Goal: Information Seeking & Learning: Learn about a topic

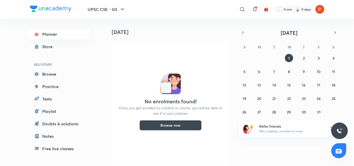
click at [323, 10] on img at bounding box center [320, 9] width 9 height 9
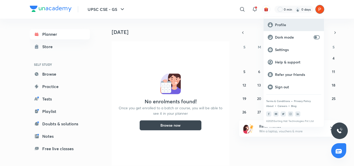
click at [284, 23] on p "Profile" at bounding box center [297, 25] width 45 height 5
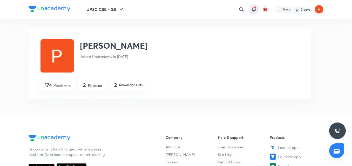
click at [257, 10] on div at bounding box center [253, 9] width 10 height 10
click at [254, 11] on icon at bounding box center [254, 9] width 6 height 6
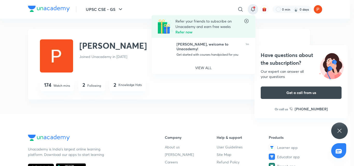
click at [254, 11] on div at bounding box center [177, 83] width 354 height 166
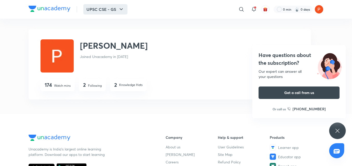
click at [105, 8] on button "UPSC CSE - GS" at bounding box center [105, 9] width 44 height 10
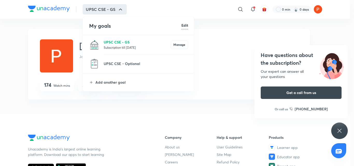
click at [123, 43] on p "UPSC CSE - GS" at bounding box center [137, 41] width 67 height 5
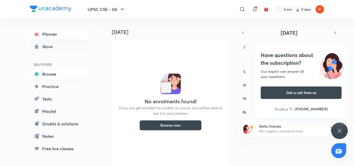
click at [60, 70] on link "Browse" at bounding box center [60, 74] width 60 height 10
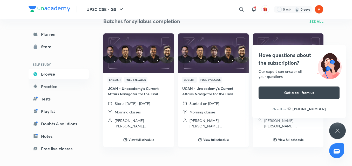
scroll to position [61, 0]
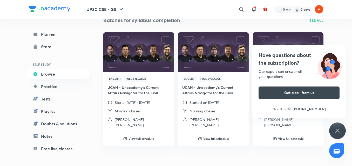
click at [338, 127] on div "Have questions about the subscription? Our expert can answer all your questions…" at bounding box center [337, 131] width 17 height 17
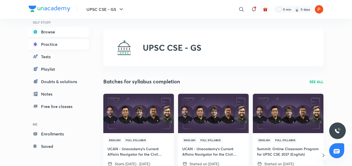
scroll to position [0, 0]
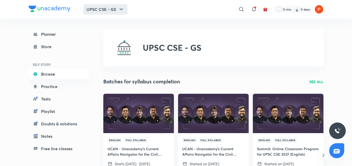
click at [101, 11] on button "UPSC CSE - GS" at bounding box center [105, 9] width 44 height 10
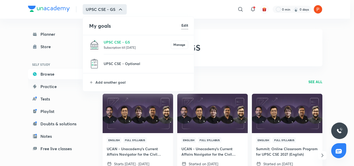
click at [212, 39] on div at bounding box center [177, 83] width 354 height 166
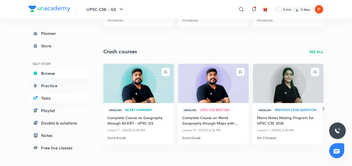
click at [55, 94] on link "Tests" at bounding box center [59, 98] width 60 height 10
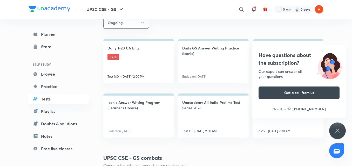
scroll to position [47, 0]
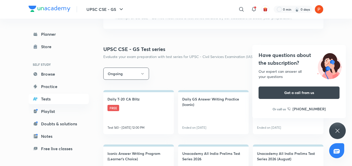
click at [334, 124] on div "Have questions about the subscription? Our expert can answer all your questions…" at bounding box center [337, 131] width 17 height 17
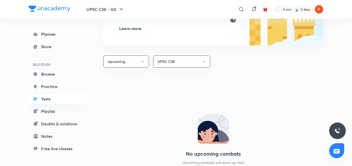
scroll to position [229, 0]
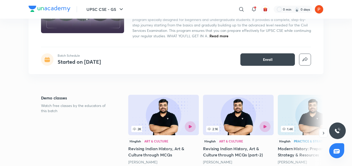
scroll to position [4, 0]
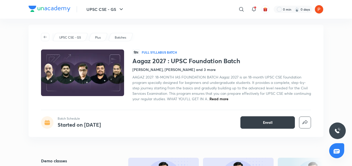
click at [264, 122] on span "Enroll" at bounding box center [268, 122] width 10 height 5
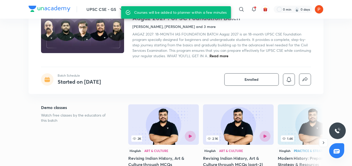
scroll to position [0, 0]
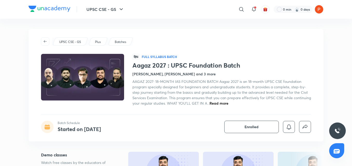
click at [216, 85] on span "AAGAZ 2027: 18-MONTH IAS FOUNDATION BATCH Aagaz 2027 is an 18-month UPSC CSE fo…" at bounding box center [221, 92] width 178 height 27
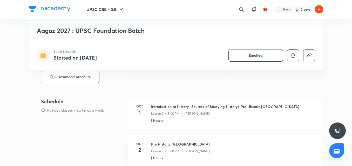
scroll to position [213, 0]
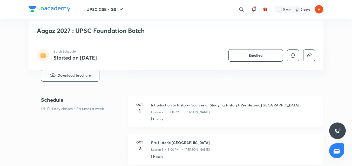
click at [228, 111] on div "Lesson 2 • 5:00 PM • Pratik Nayak" at bounding box center [234, 111] width 166 height 7
click at [141, 111] on h4 "1" at bounding box center [139, 111] width 10 height 8
click at [157, 117] on h5 "History" at bounding box center [158, 119] width 10 height 5
click at [169, 113] on p "Lesson 2 • 5:00 PM • Pratik Nayak" at bounding box center [180, 112] width 59 height 5
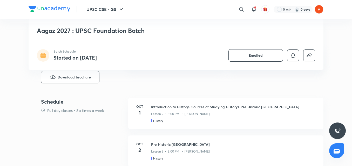
scroll to position [204, 0]
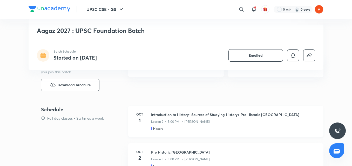
click at [174, 132] on div "Oct 1 Introduction to History- Sources of Studying History+ Pre Historic India …" at bounding box center [225, 121] width 195 height 31
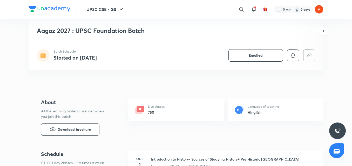
scroll to position [160, 0]
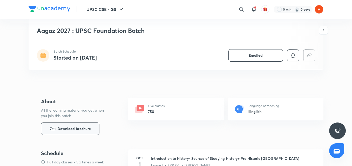
click at [77, 128] on span "Download brochure" at bounding box center [74, 129] width 33 height 6
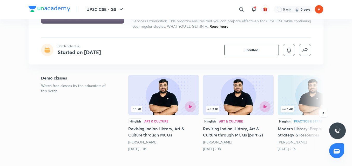
scroll to position [76, 0]
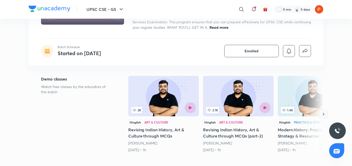
click at [321, 115] on icon "button" at bounding box center [323, 114] width 5 height 5
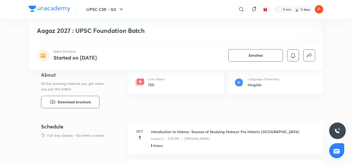
scroll to position [188, 0]
click at [254, 9] on icon at bounding box center [254, 9] width 6 height 6
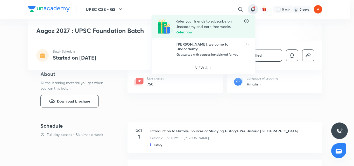
click at [246, 19] on icon at bounding box center [246, 20] width 5 height 5
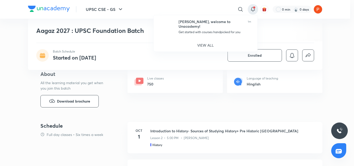
click at [297, 109] on div at bounding box center [177, 83] width 354 height 166
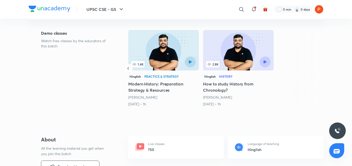
scroll to position [0, 0]
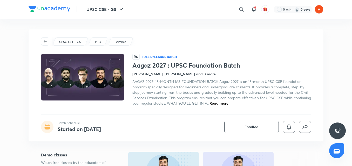
click at [228, 105] on span "Read more" at bounding box center [218, 103] width 19 height 5
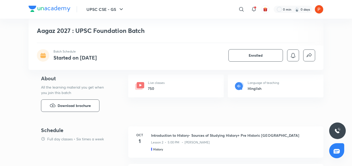
scroll to position [205, 0]
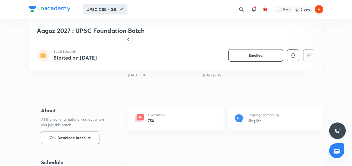
click at [113, 11] on button "UPSC CSE - GS" at bounding box center [105, 9] width 44 height 10
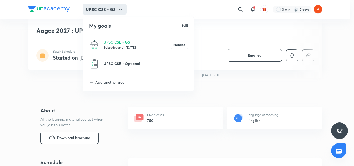
click at [34, 79] on div at bounding box center [177, 83] width 354 height 166
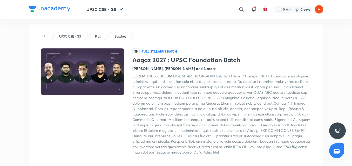
scroll to position [0, 0]
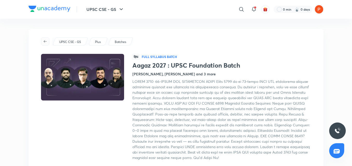
click at [45, 42] on icon "button" at bounding box center [45, 41] width 4 height 4
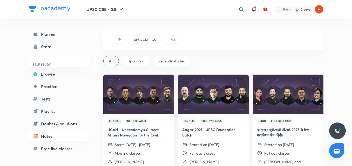
scroll to position [42, 0]
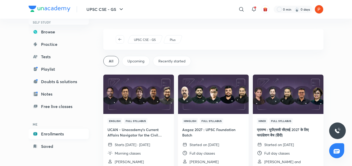
click at [56, 133] on link "Enrollments" at bounding box center [59, 134] width 60 height 10
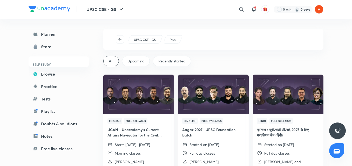
click at [171, 40] on p "Plus" at bounding box center [173, 40] width 6 height 5
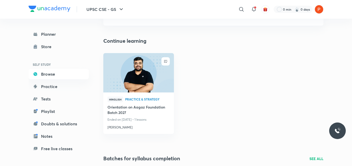
scroll to position [47, 0]
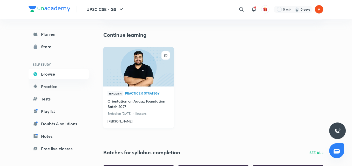
click at [149, 102] on h4 "Orientation on Aagaz Foundation Batch 2027" at bounding box center [138, 105] width 62 height 12
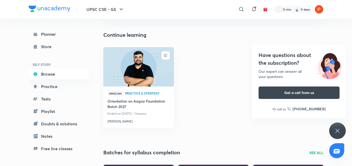
click at [337, 130] on icon at bounding box center [337, 131] width 6 height 6
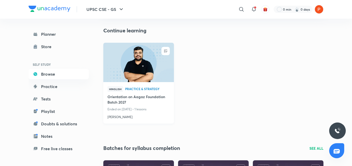
scroll to position [38, 0]
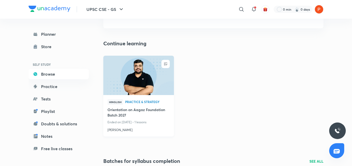
click at [156, 92] on img at bounding box center [138, 75] width 72 height 40
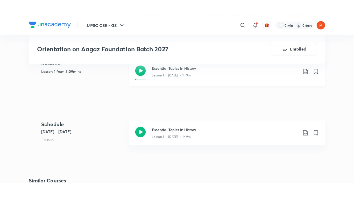
scroll to position [225, 0]
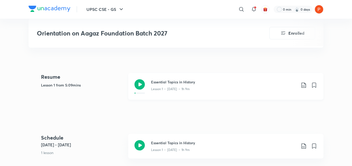
click at [168, 82] on h3 "Essential Topics in History" at bounding box center [223, 81] width 145 height 5
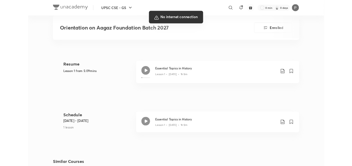
scroll to position [225, 0]
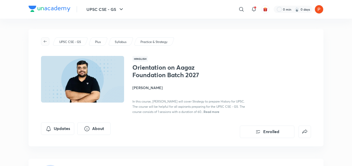
click at [46, 43] on icon "button" at bounding box center [45, 41] width 4 height 4
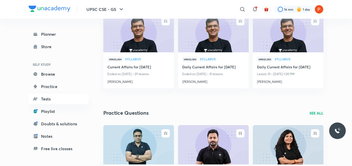
scroll to position [151, 0]
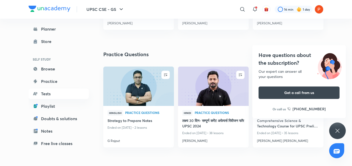
click at [337, 131] on icon at bounding box center [337, 131] width 4 height 4
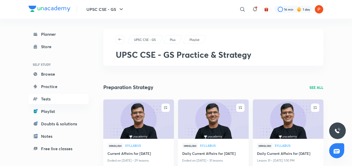
scroll to position [42, 0]
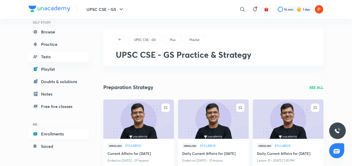
click at [43, 134] on link "Enrollments" at bounding box center [59, 134] width 60 height 10
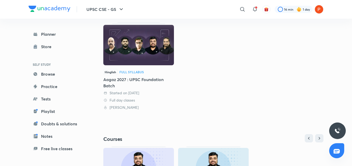
scroll to position [133, 0]
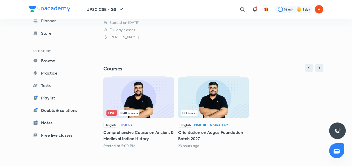
click at [147, 115] on div "Live 48 lessons" at bounding box center [138, 113] width 64 height 6
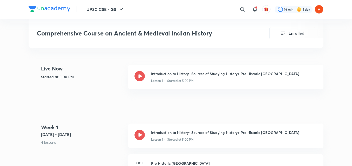
scroll to position [210, 0]
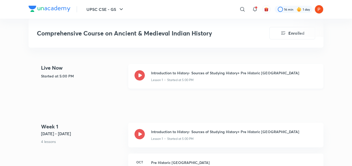
click at [142, 78] on icon at bounding box center [139, 75] width 10 height 10
click at [142, 77] on icon at bounding box center [139, 75] width 10 height 10
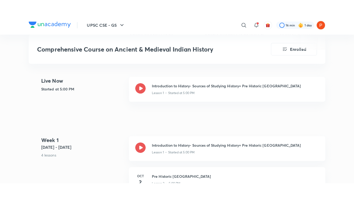
scroll to position [246, 0]
